Goal: Task Accomplishment & Management: Manage account settings

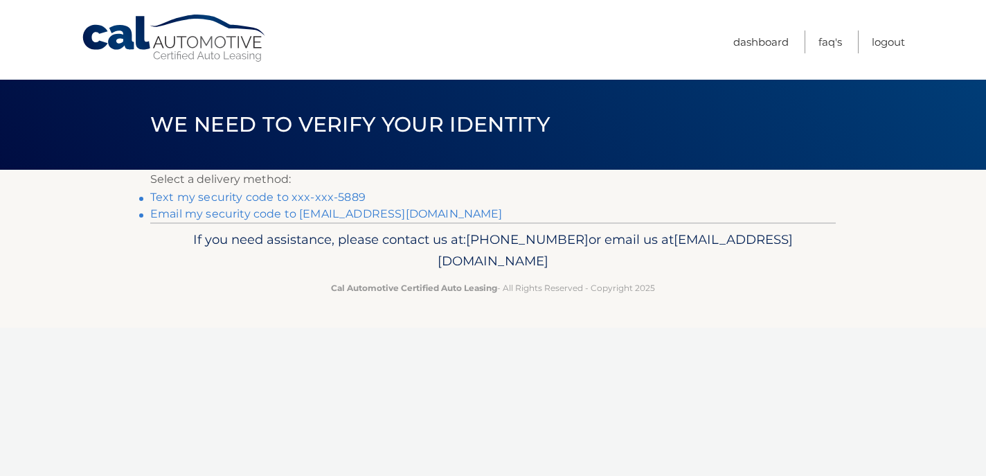
click at [247, 198] on link "Text my security code to xxx-xxx-5889" at bounding box center [257, 196] width 215 height 13
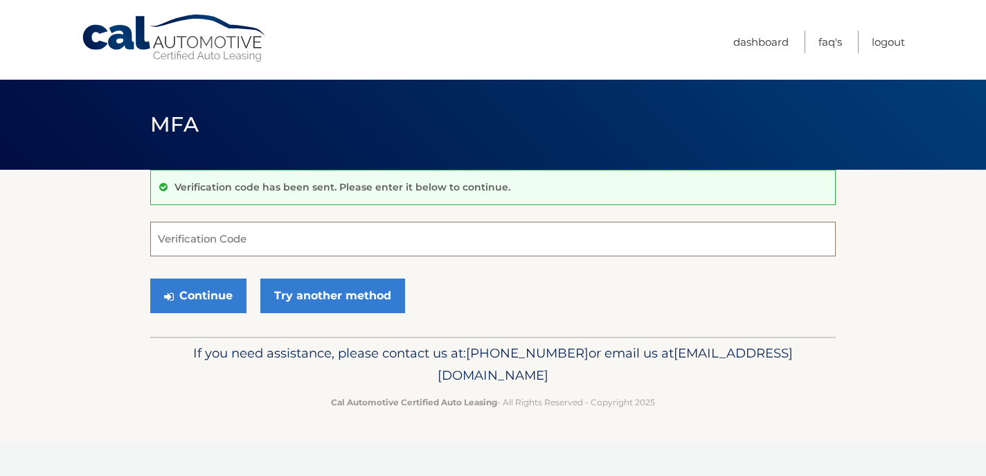
click at [248, 243] on input "Verification Code" at bounding box center [493, 239] width 686 height 35
type input "274903"
click at [200, 298] on button "Continue" at bounding box center [198, 295] width 96 height 35
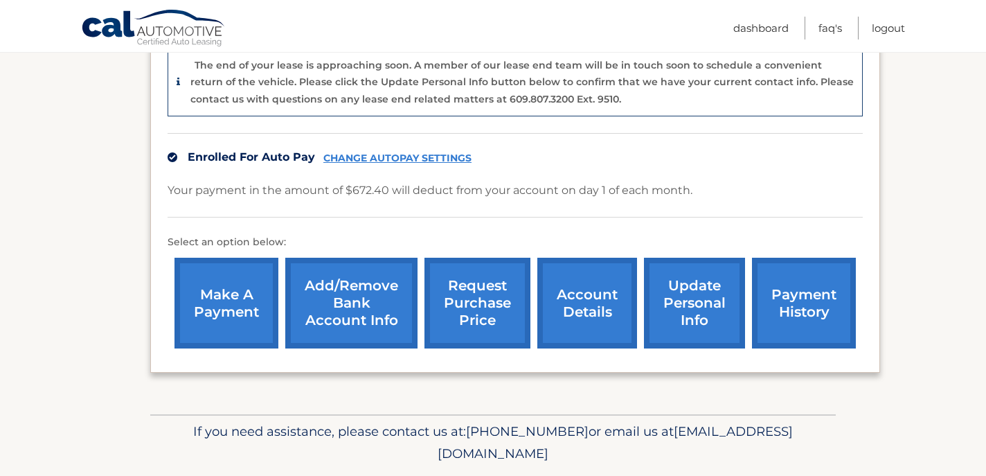
scroll to position [416, 0]
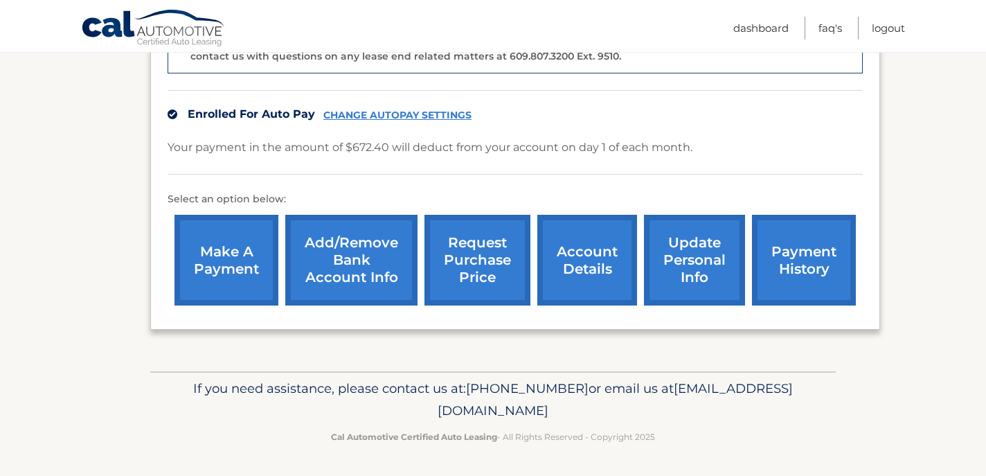
click at [571, 253] on link "account details" at bounding box center [587, 260] width 100 height 91
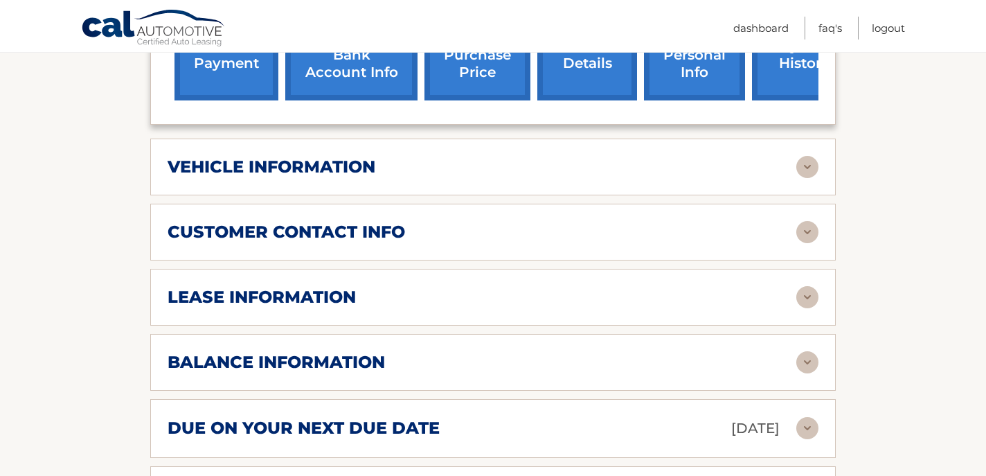
scroll to position [551, 0]
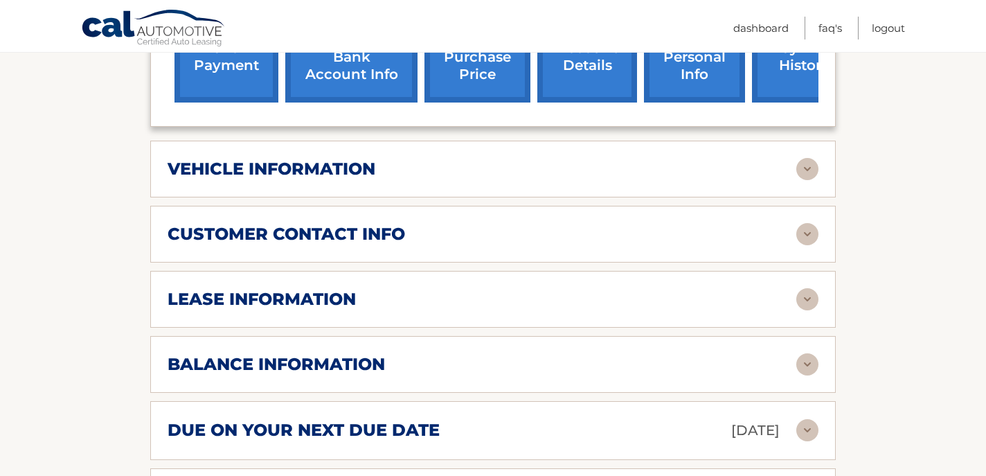
click at [808, 168] on img at bounding box center [807, 169] width 22 height 22
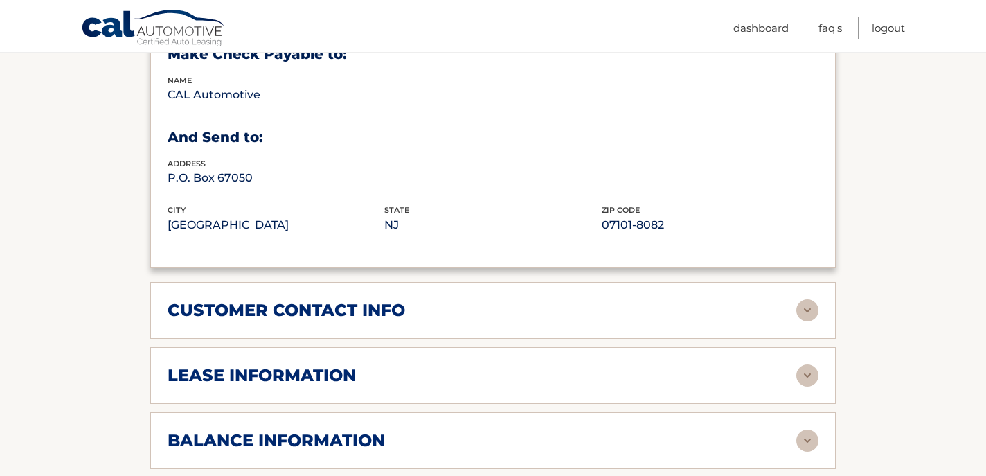
scroll to position [830, 0]
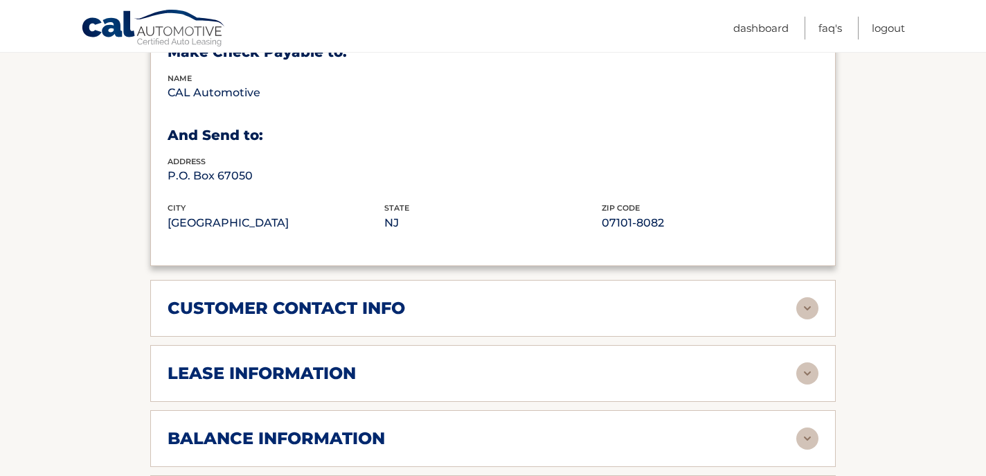
click at [805, 297] on img at bounding box center [807, 308] width 22 height 22
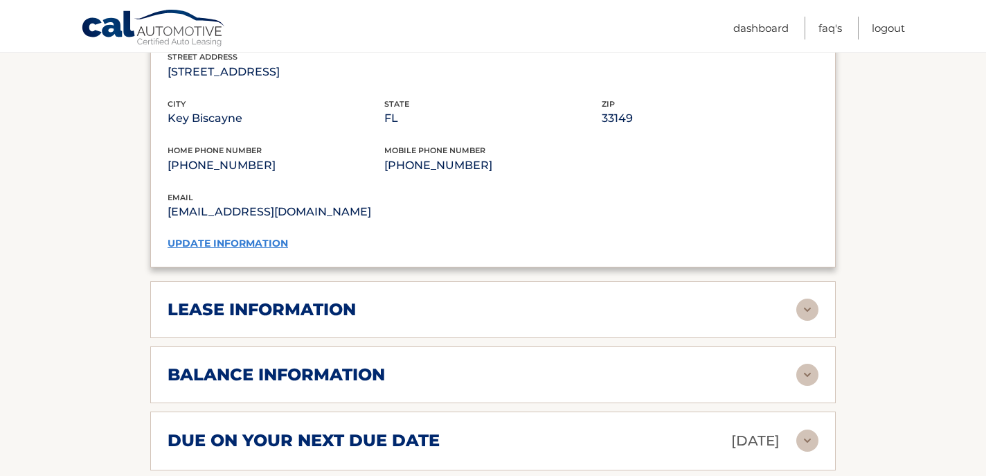
scroll to position [1170, 0]
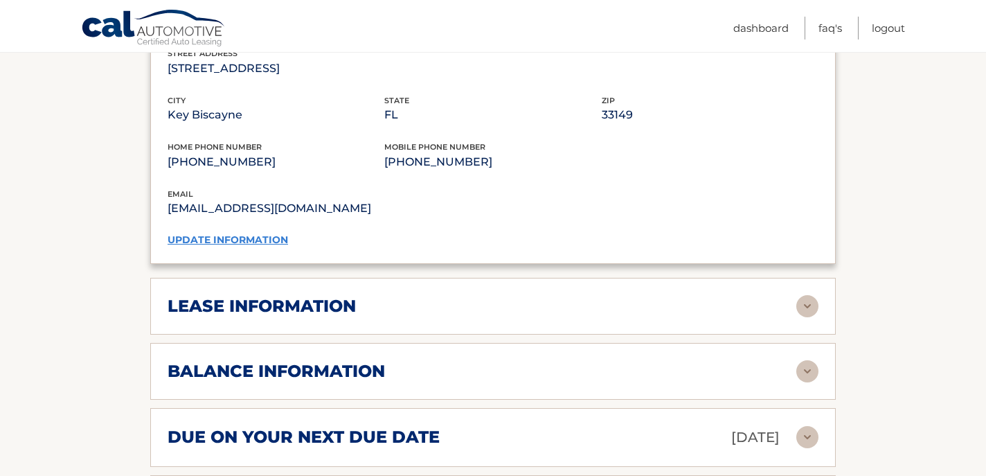
click at [815, 295] on img at bounding box center [807, 306] width 22 height 22
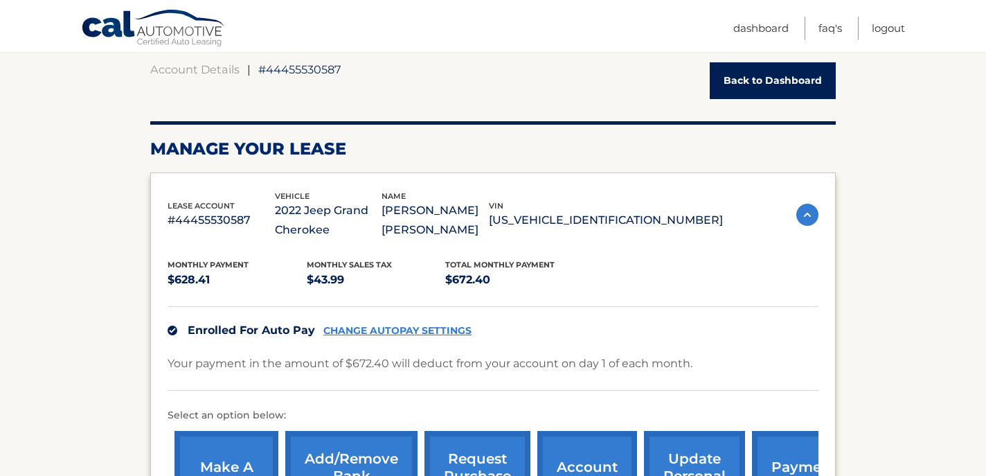
scroll to position [0, 0]
